Goal: Check status: Check status

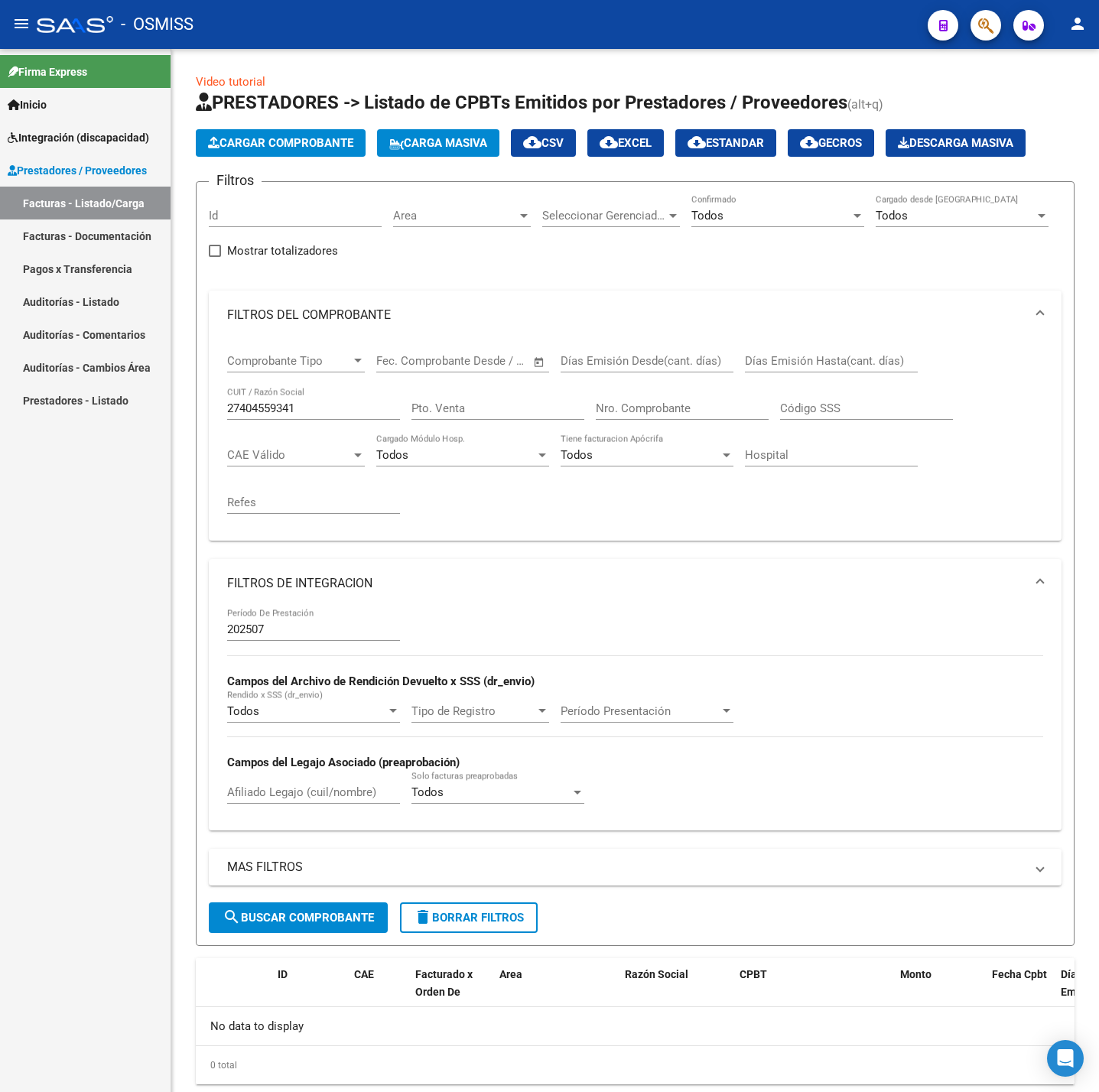
scroll to position [46, 0]
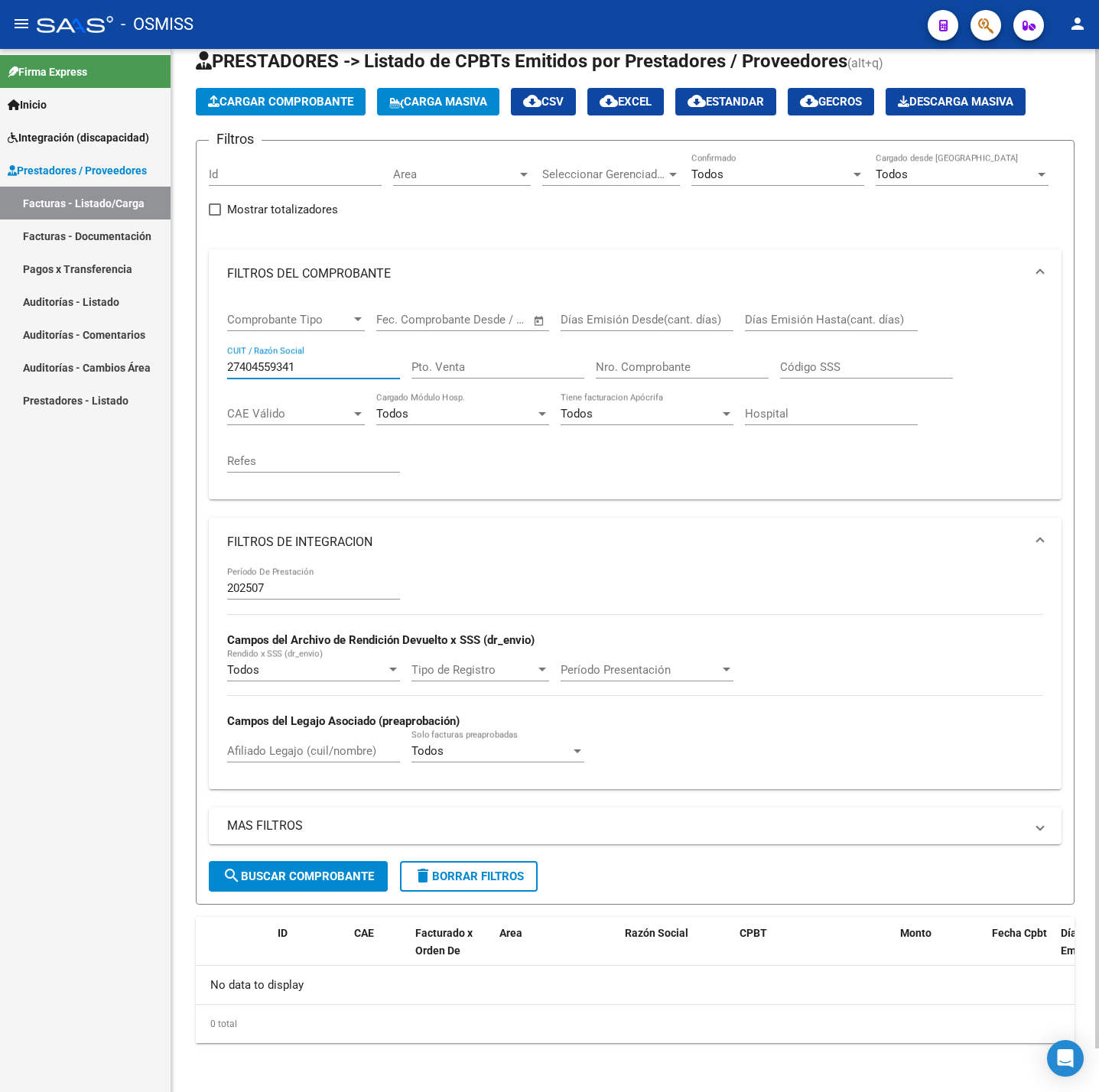
drag, startPoint x: 285, startPoint y: 367, endPoint x: 313, endPoint y: 356, distance: 30.1
click at [299, 366] on input "27404559341" at bounding box center [314, 367] width 173 height 14
click at [313, 355] on div "27404559341 CUIT / Razón Social" at bounding box center [314, 361] width 173 height 32
click at [309, 365] on input "27404559341" at bounding box center [314, 367] width 173 height 14
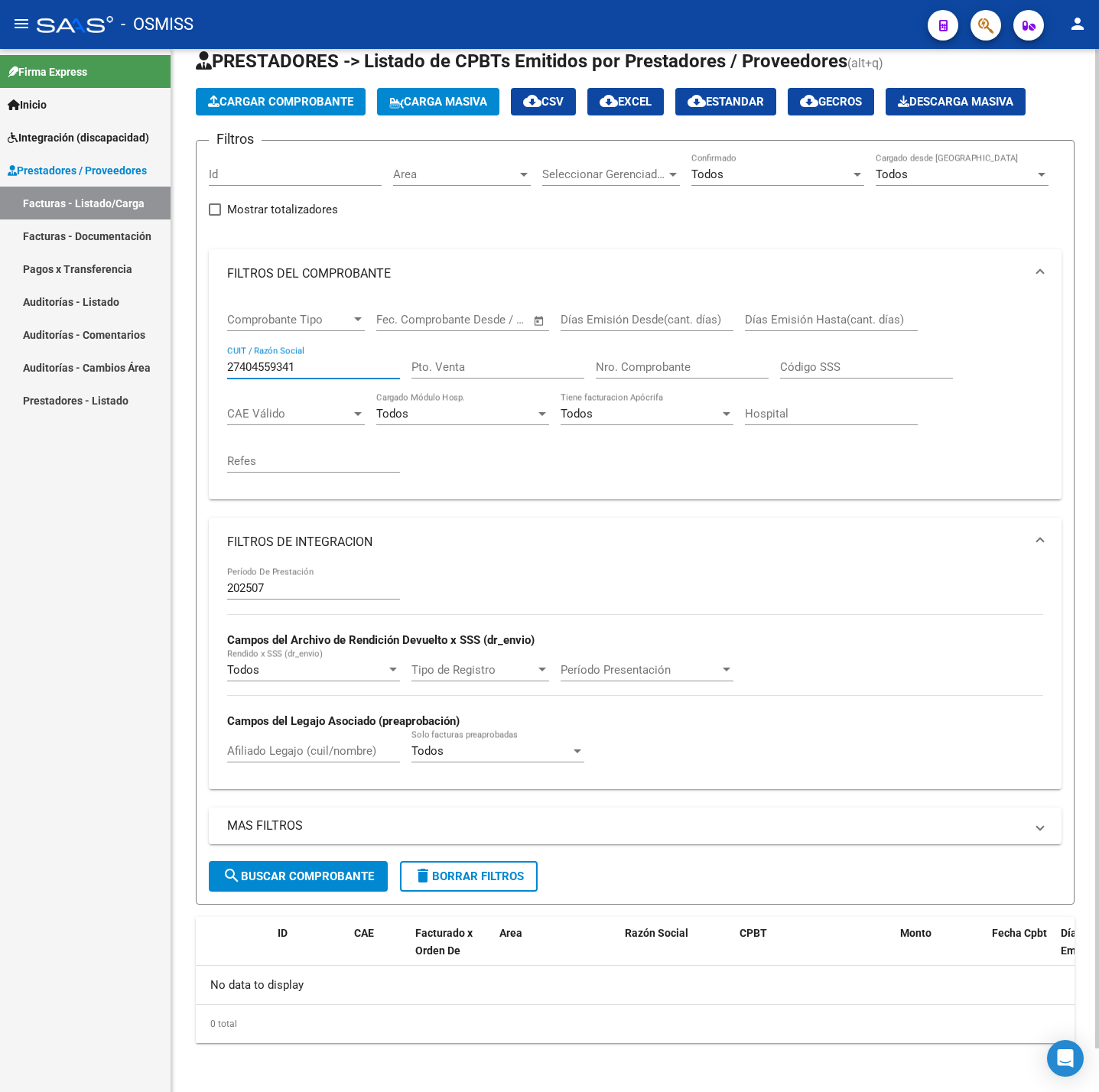
click at [301, 361] on input "27404559341" at bounding box center [314, 367] width 173 height 14
click at [303, 360] on input "27404559341" at bounding box center [314, 367] width 173 height 14
paste input "30718499840"
type input "30718499840"
click at [289, 870] on span "search Buscar Comprobante" at bounding box center [297, 876] width 151 height 14
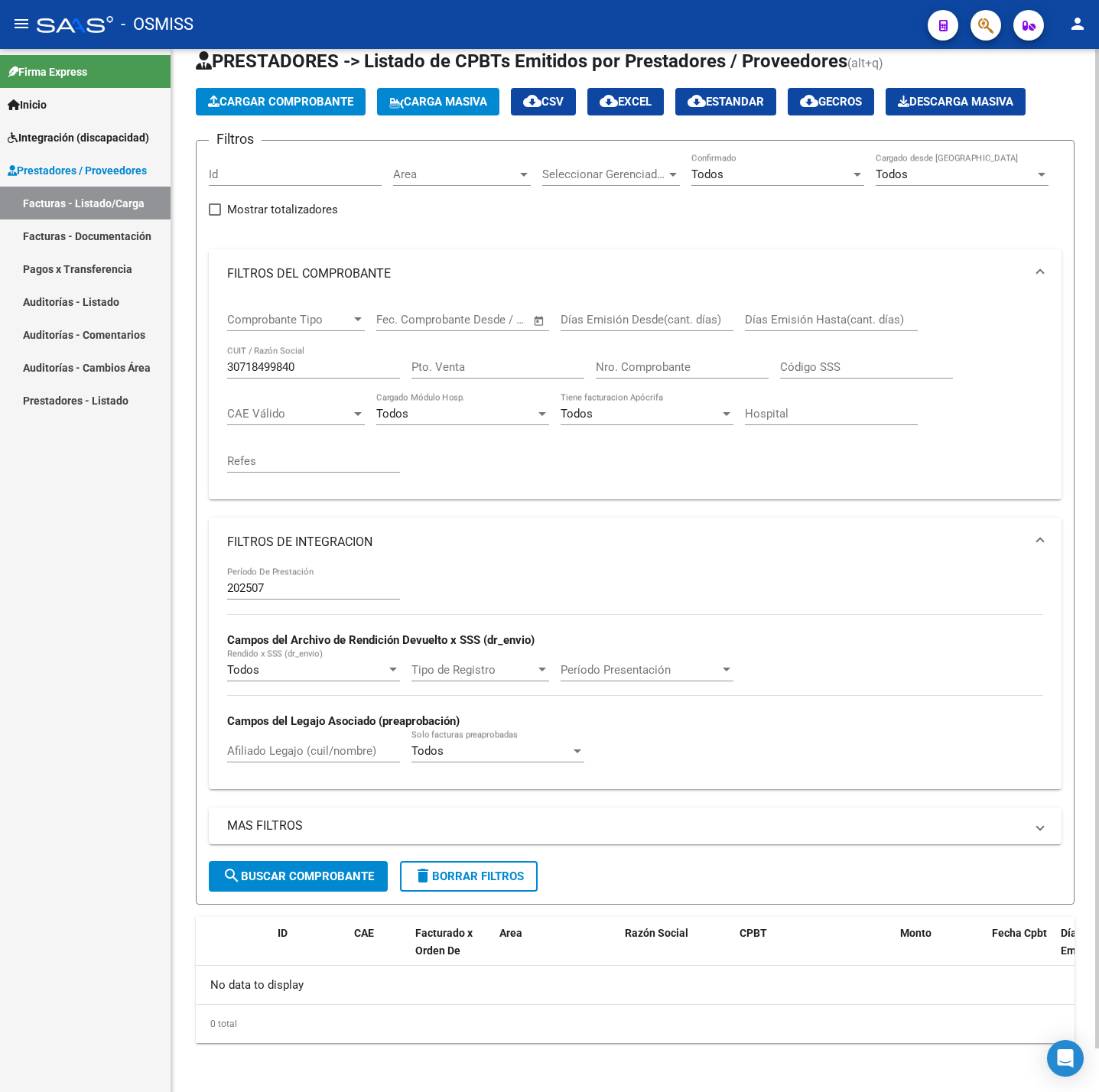
click at [365, 583] on input "202507" at bounding box center [314, 588] width 173 height 14
click at [285, 877] on span "search Buscar Comprobante" at bounding box center [297, 876] width 151 height 14
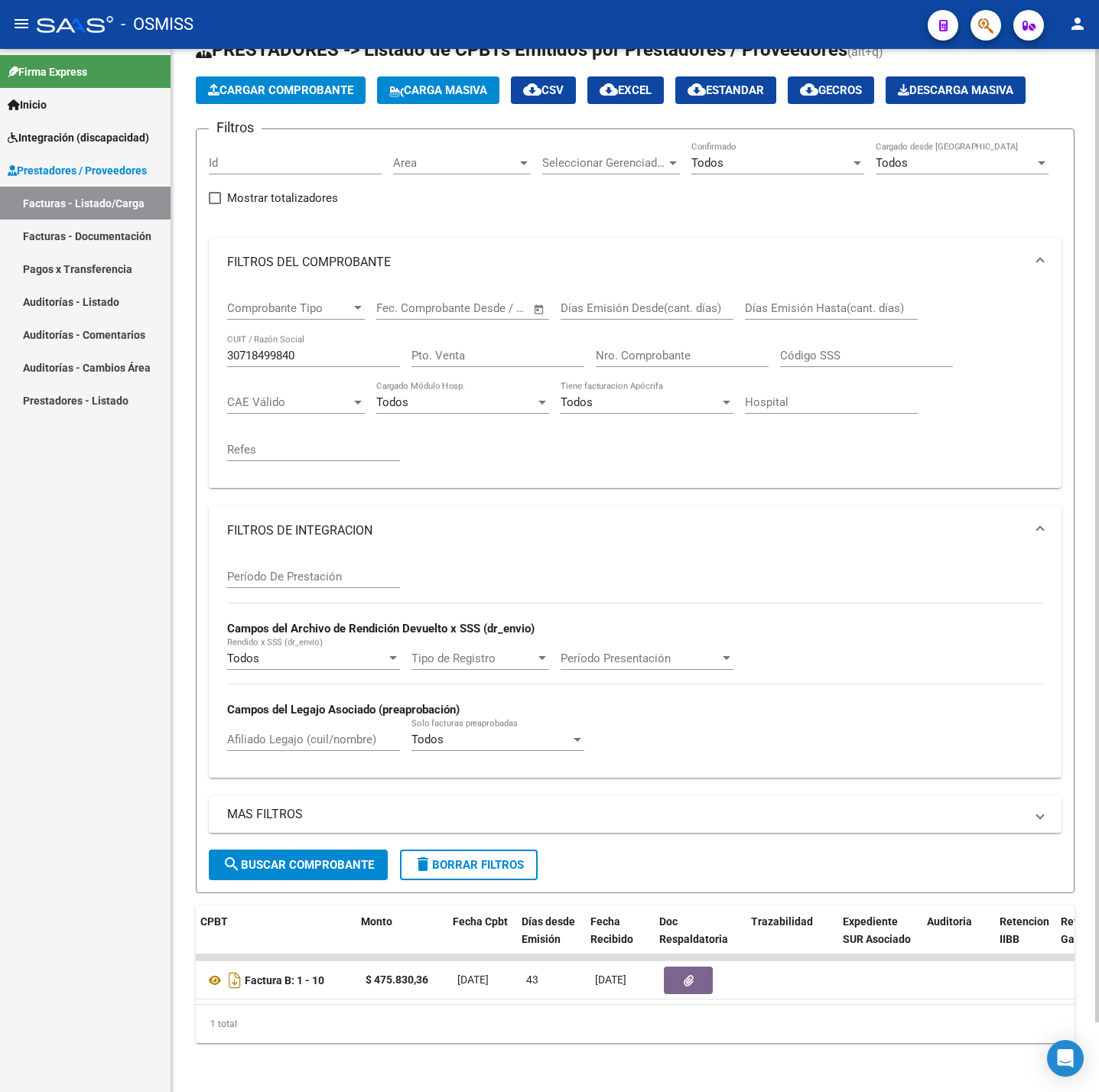
scroll to position [0, 524]
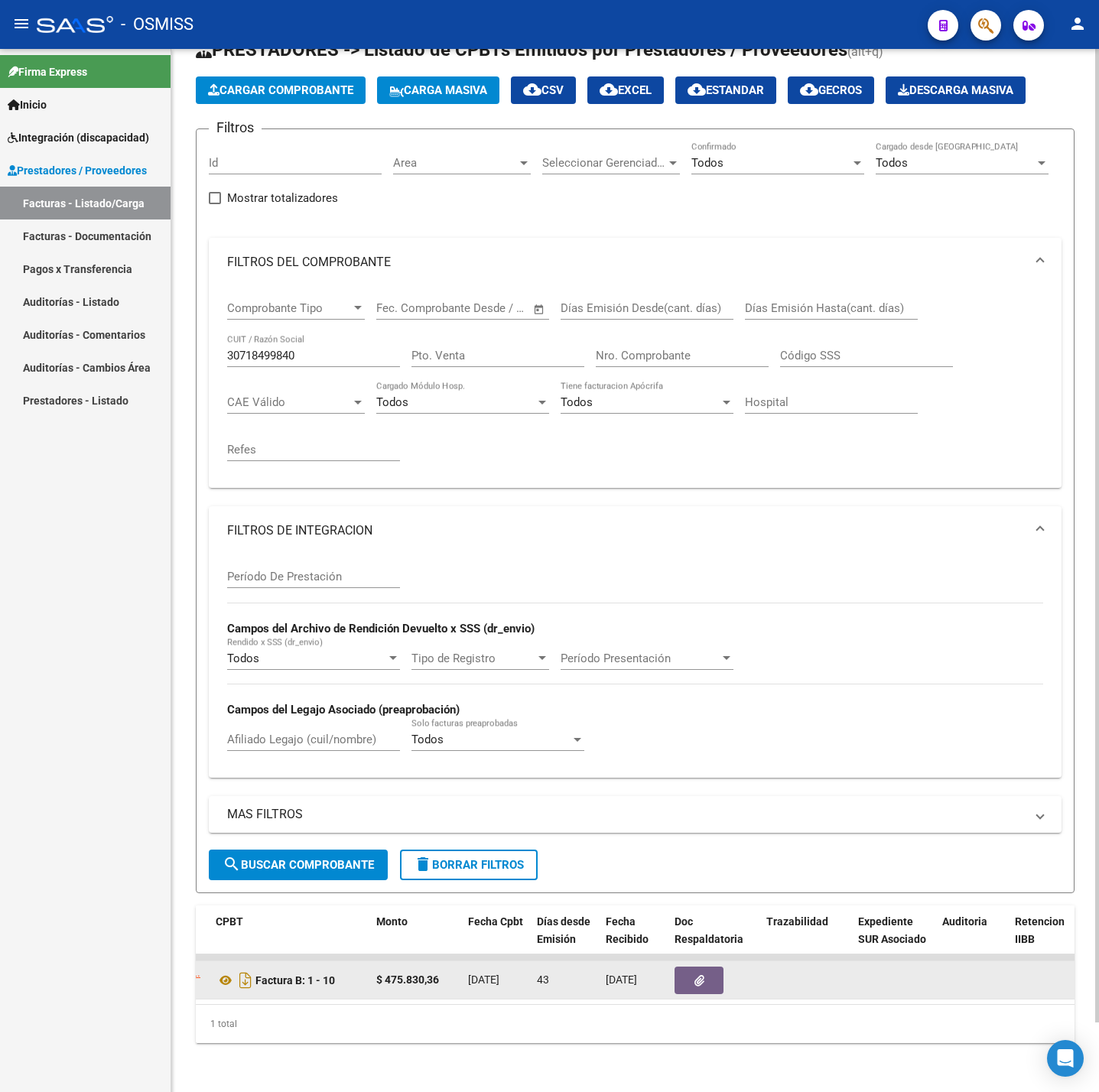
click at [704, 966] on button "button" at bounding box center [698, 980] width 49 height 27
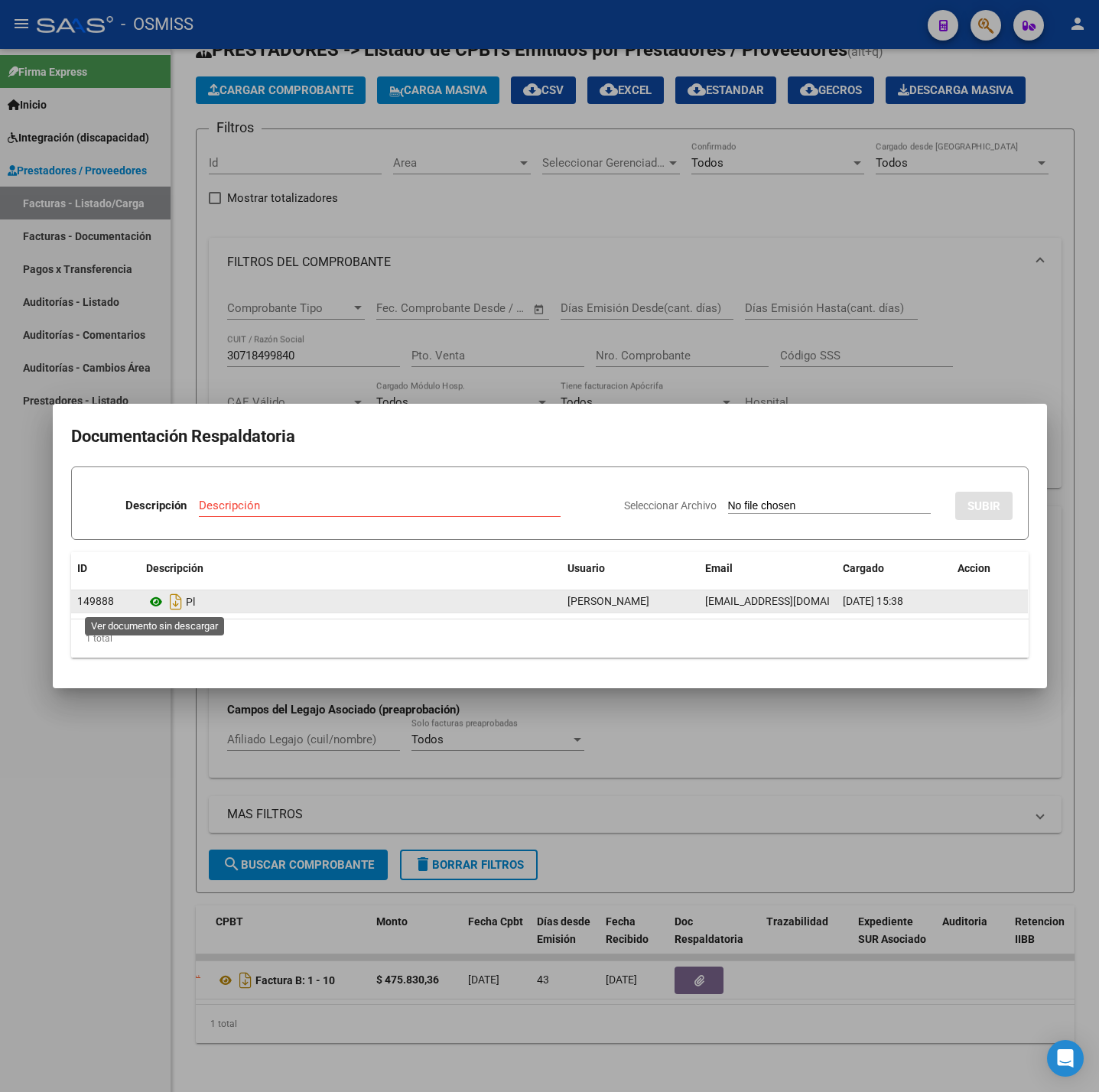
click at [156, 601] on icon at bounding box center [156, 602] width 20 height 18
